Goal: Communication & Community: Participate in discussion

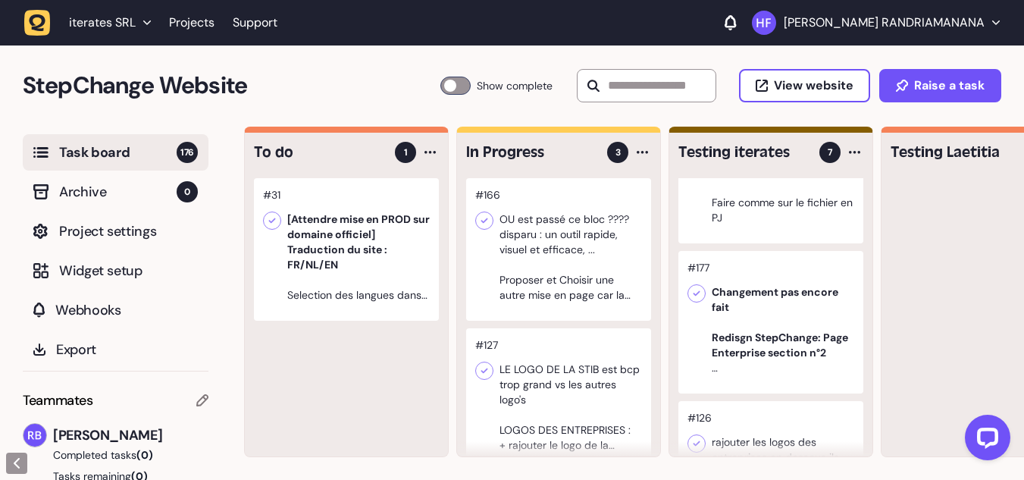
click at [579, 386] on div at bounding box center [558, 399] width 185 height 143
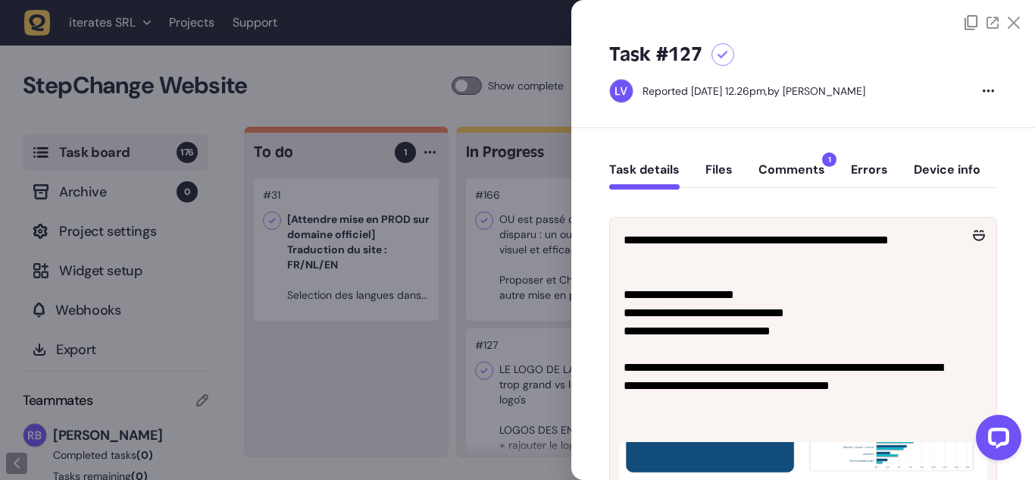
click at [813, 164] on button "Comments 1" at bounding box center [792, 175] width 67 height 27
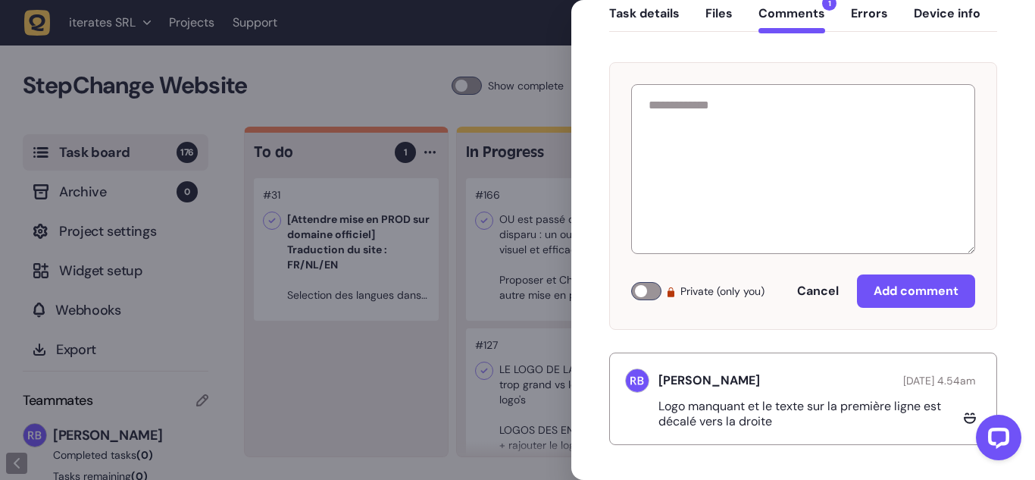
scroll to position [159, 0]
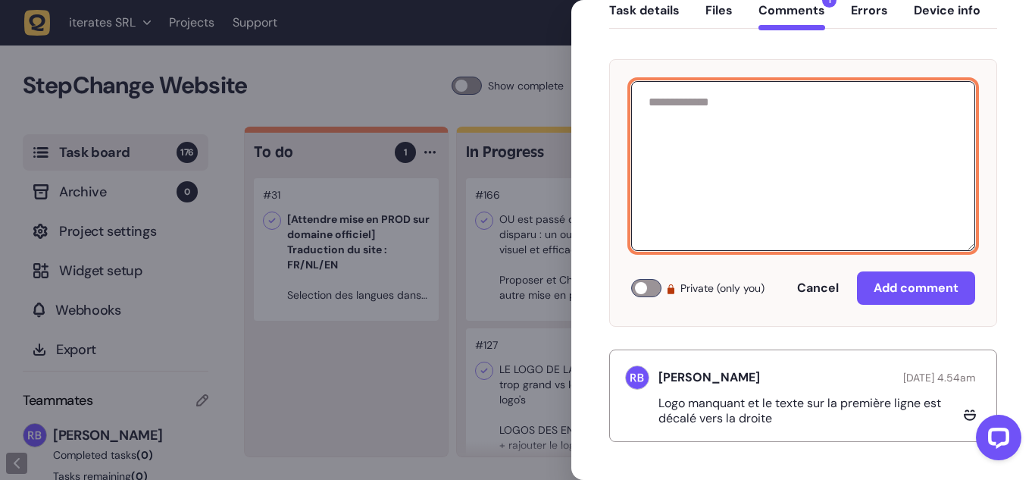
click at [737, 92] on textarea at bounding box center [803, 166] width 344 height 170
type textarea "**********"
click at [659, 5] on button "Task details" at bounding box center [644, 16] width 70 height 27
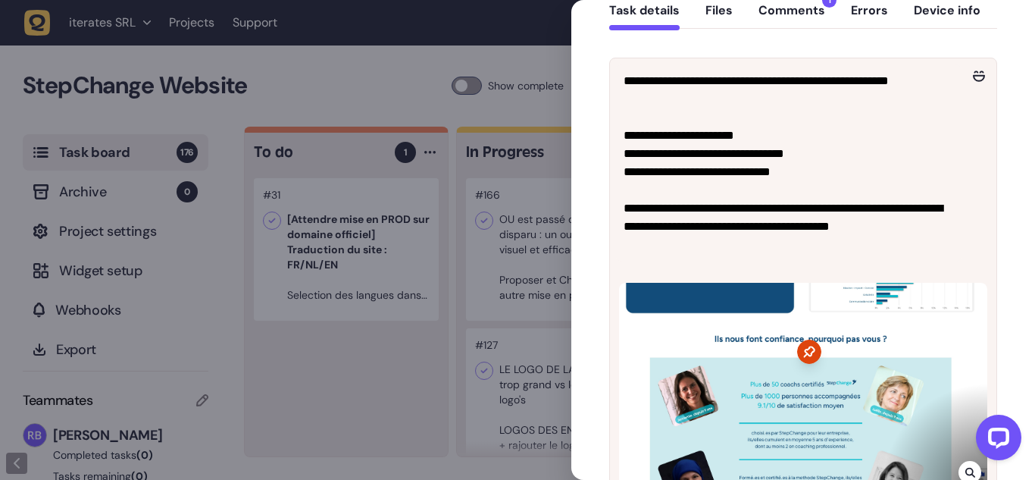
click at [787, 11] on button "Comments 1" at bounding box center [792, 16] width 67 height 27
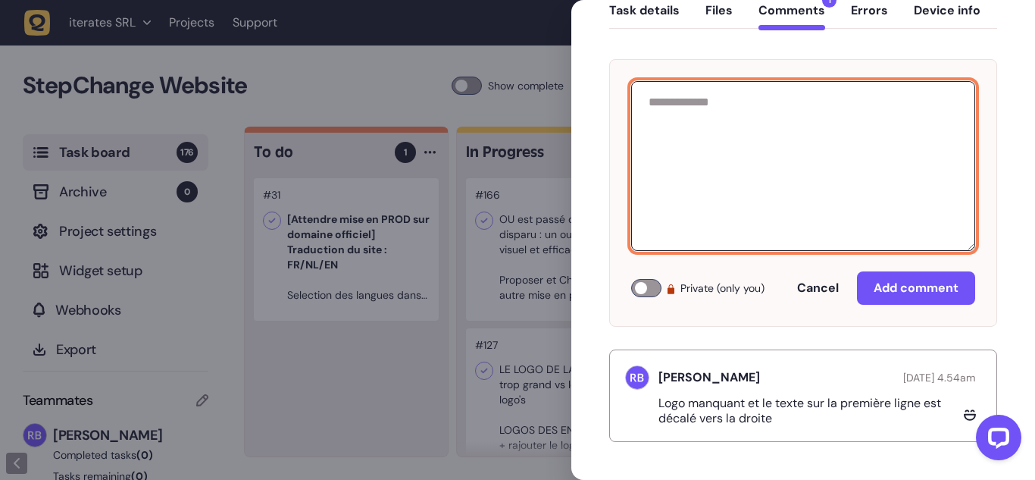
click at [766, 108] on textarea at bounding box center [803, 166] width 344 height 170
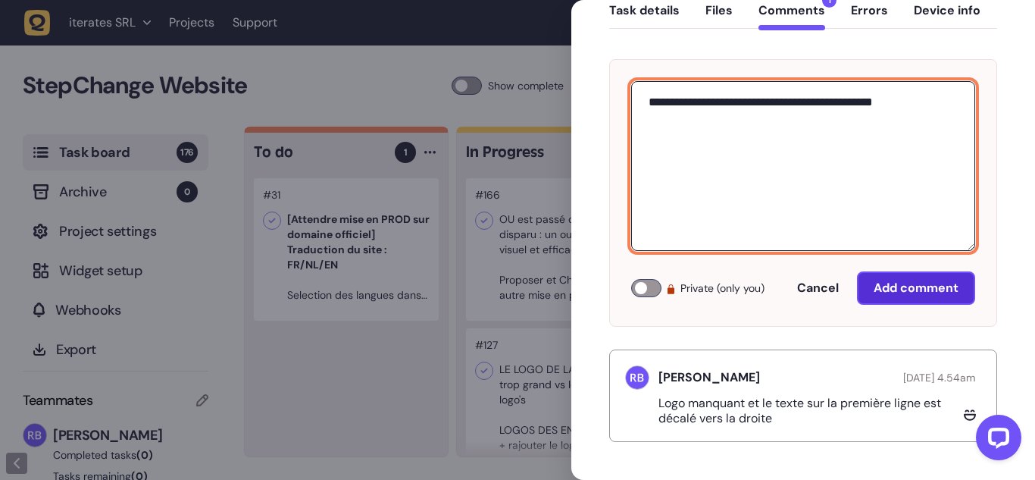
type textarea "**********"
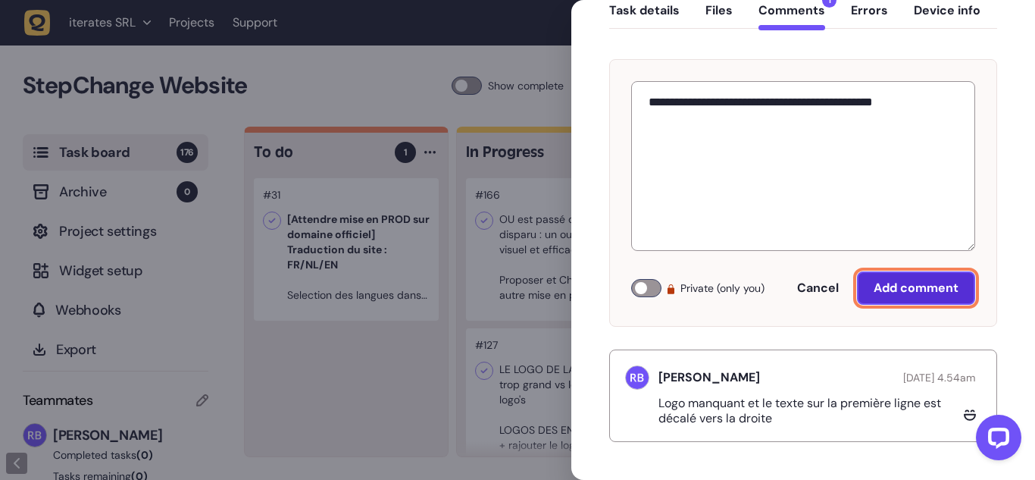
click at [914, 287] on span "Add comment" at bounding box center [916, 288] width 85 height 16
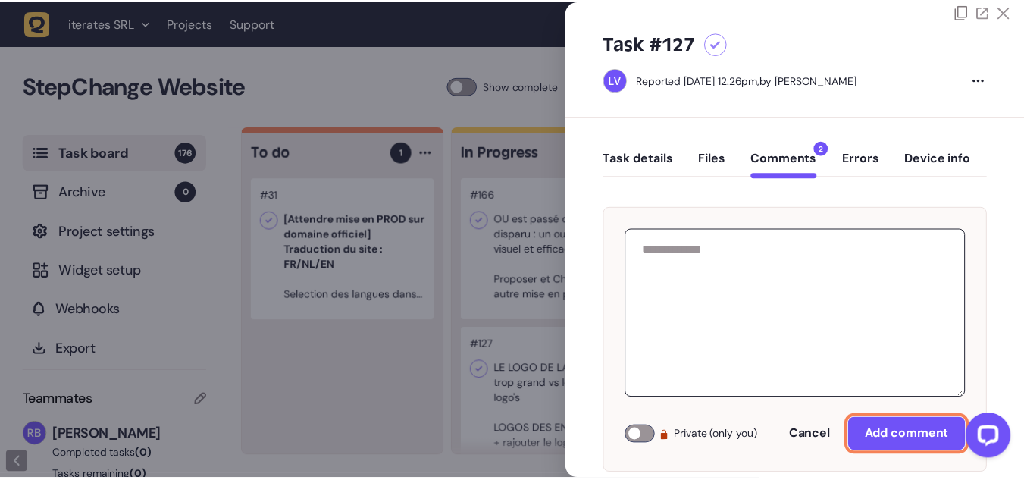
scroll to position [0, 0]
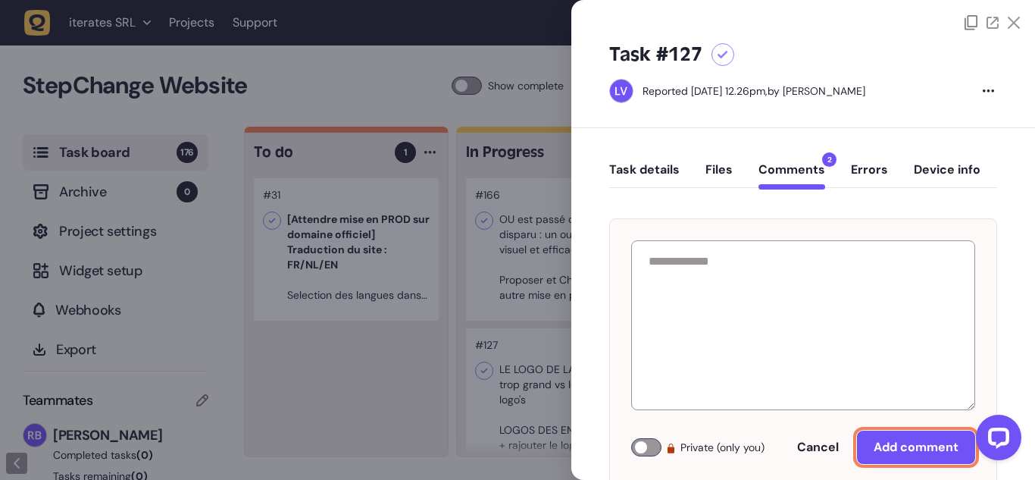
click at [631, 169] on button "Task details" at bounding box center [644, 175] width 70 height 27
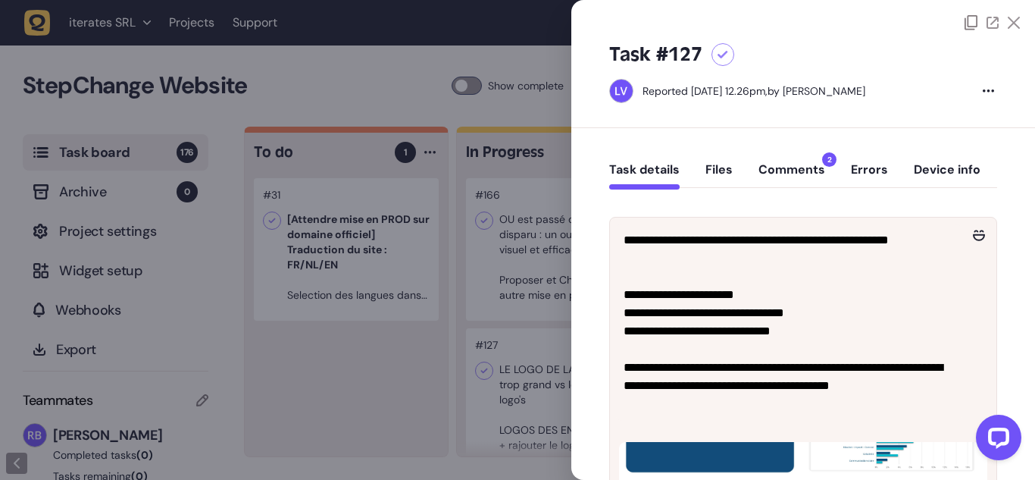
click at [1015, 24] on icon at bounding box center [1014, 23] width 12 height 12
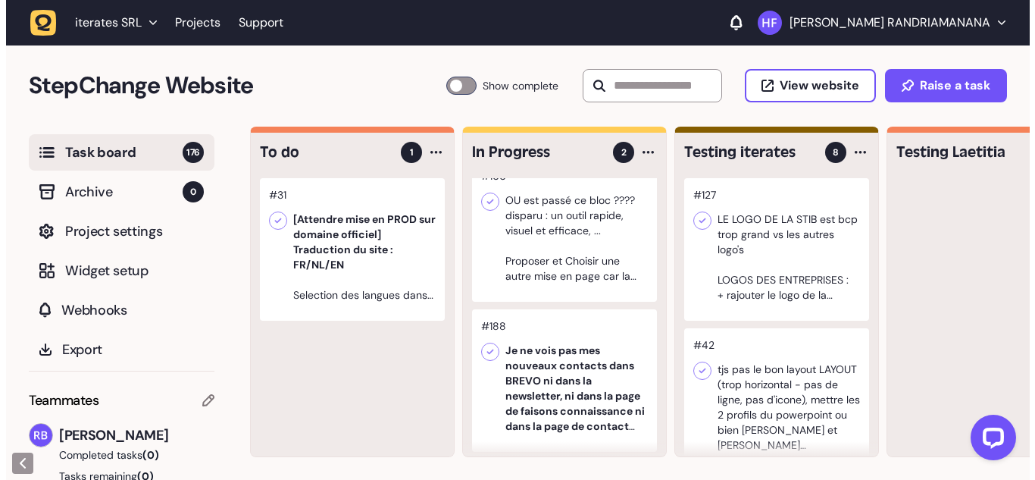
scroll to position [35, 0]
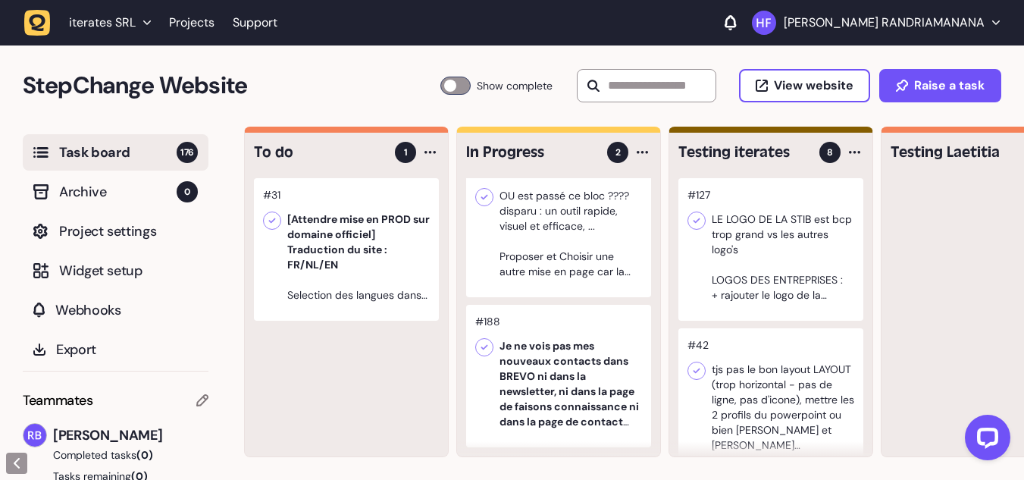
click at [559, 307] on div at bounding box center [558, 376] width 185 height 143
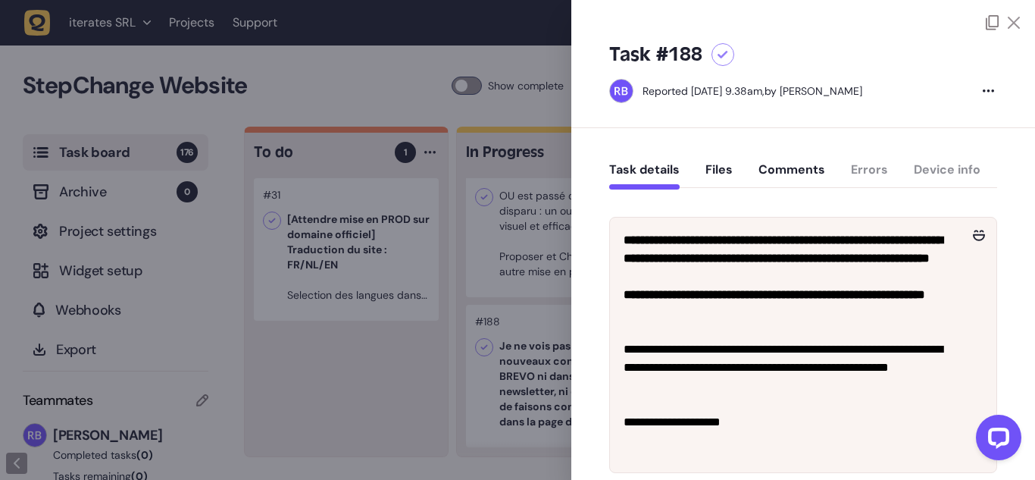
click at [791, 176] on button "Comments" at bounding box center [792, 175] width 67 height 27
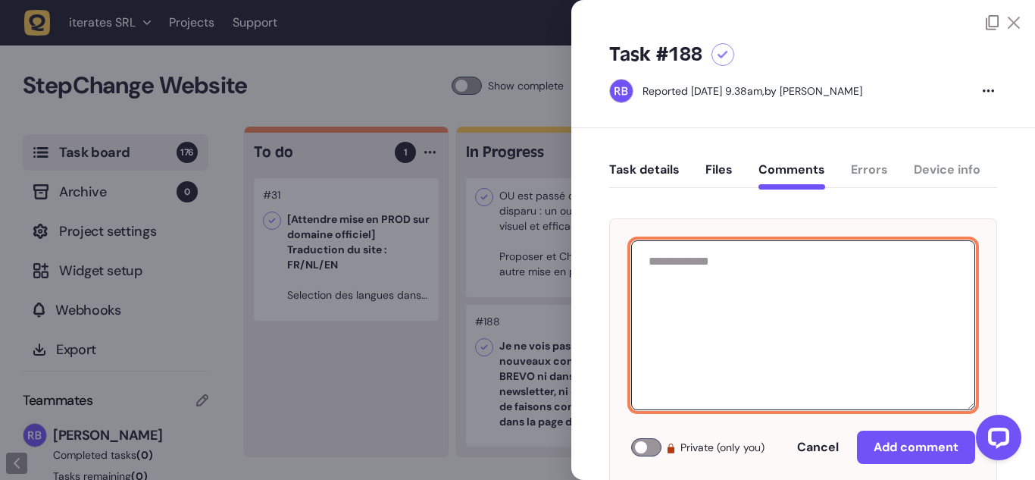
click at [759, 259] on textarea at bounding box center [803, 325] width 344 height 170
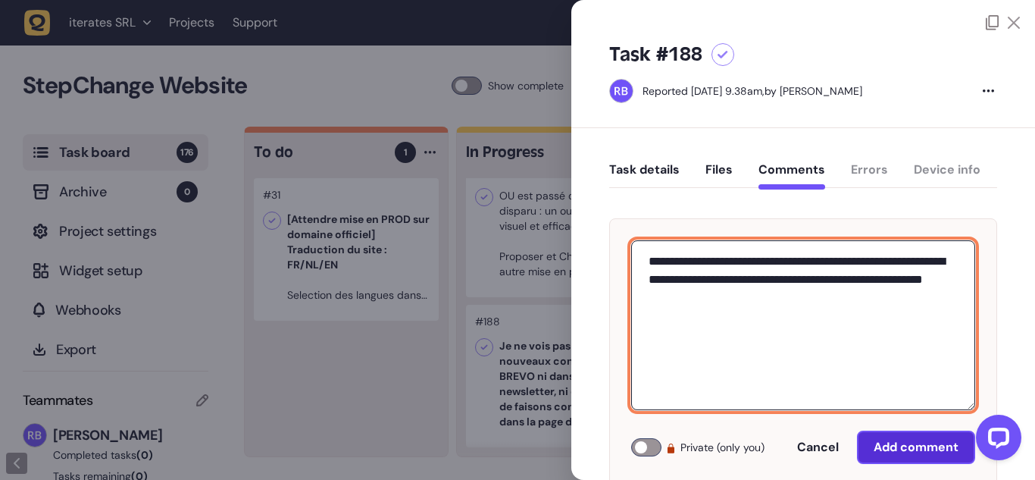
type textarea "**********"
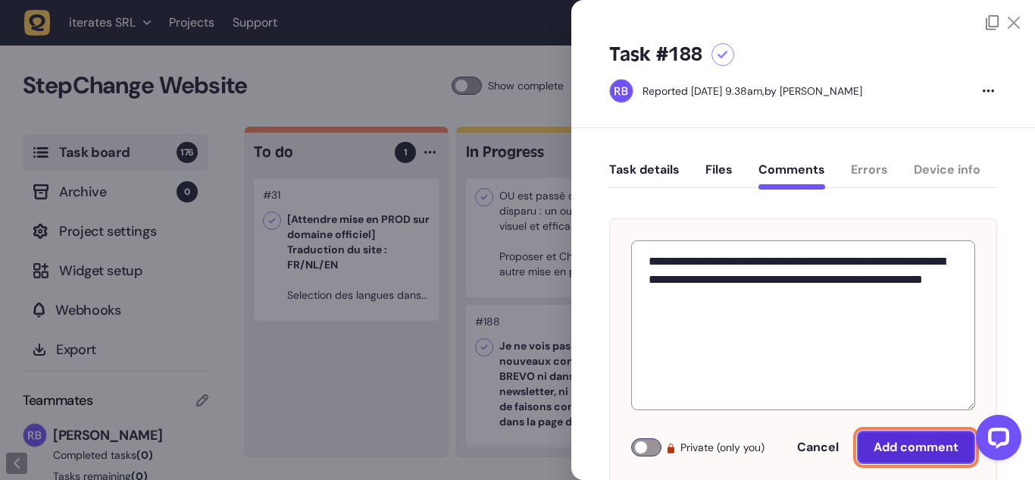
click at [879, 439] on span "Add comment" at bounding box center [916, 447] width 85 height 16
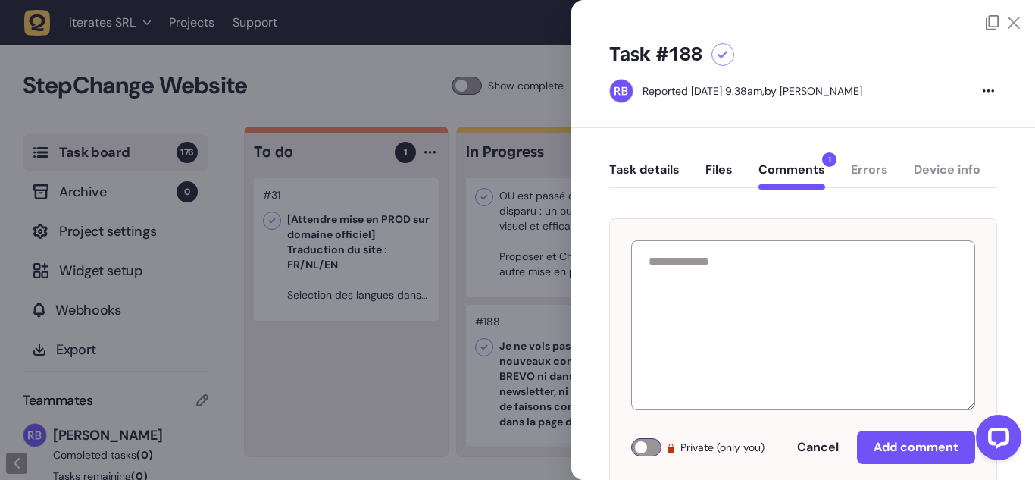
click at [1013, 23] on icon at bounding box center [1014, 23] width 12 height 12
